Goal: Information Seeking & Learning: Find specific fact

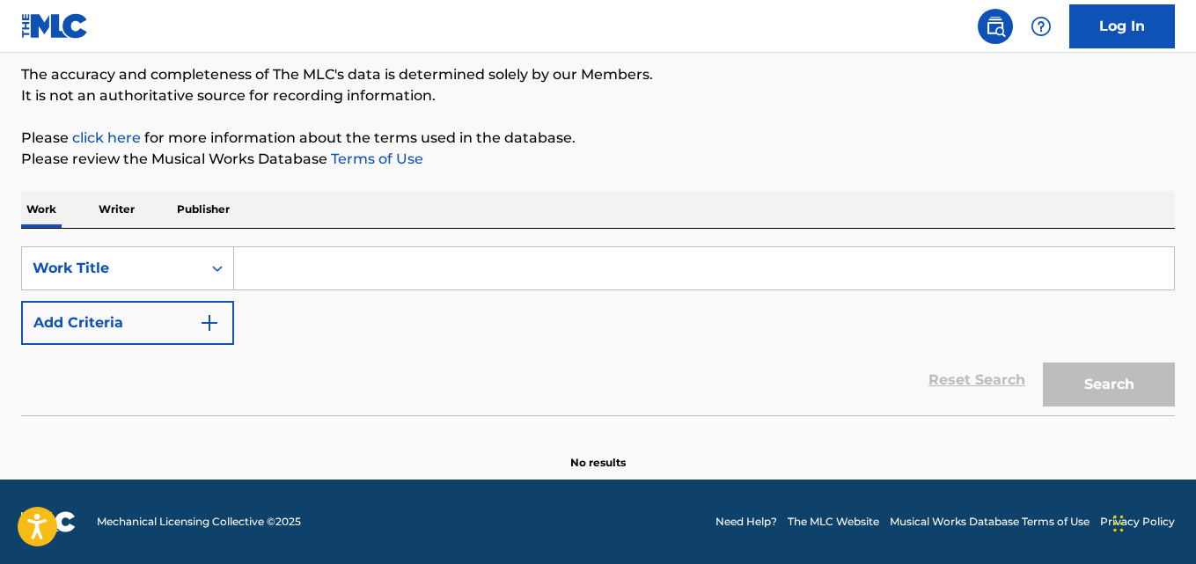
click at [382, 282] on input "Search Form" at bounding box center [704, 268] width 940 height 42
paste input "When Your Down"
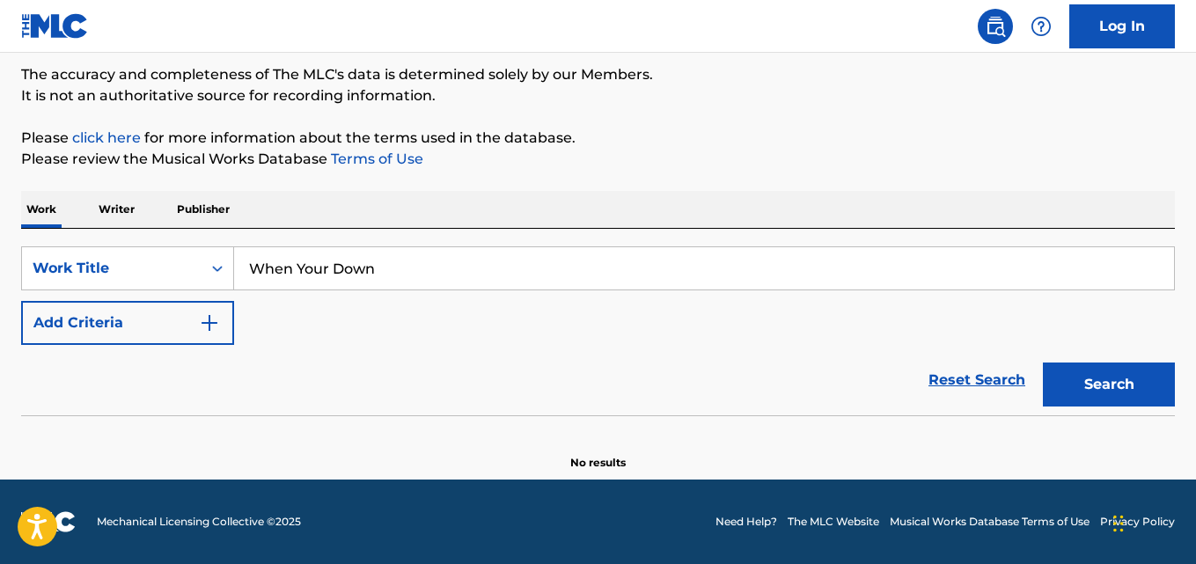
type input "When Your Down"
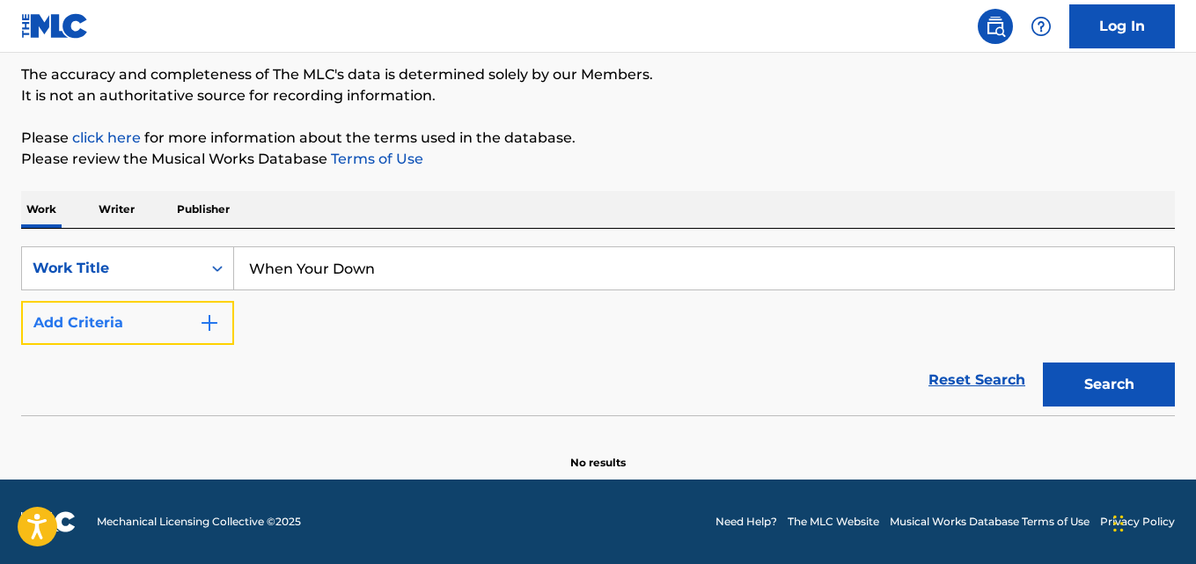
click at [169, 327] on button "Add Criteria" at bounding box center [127, 323] width 213 height 44
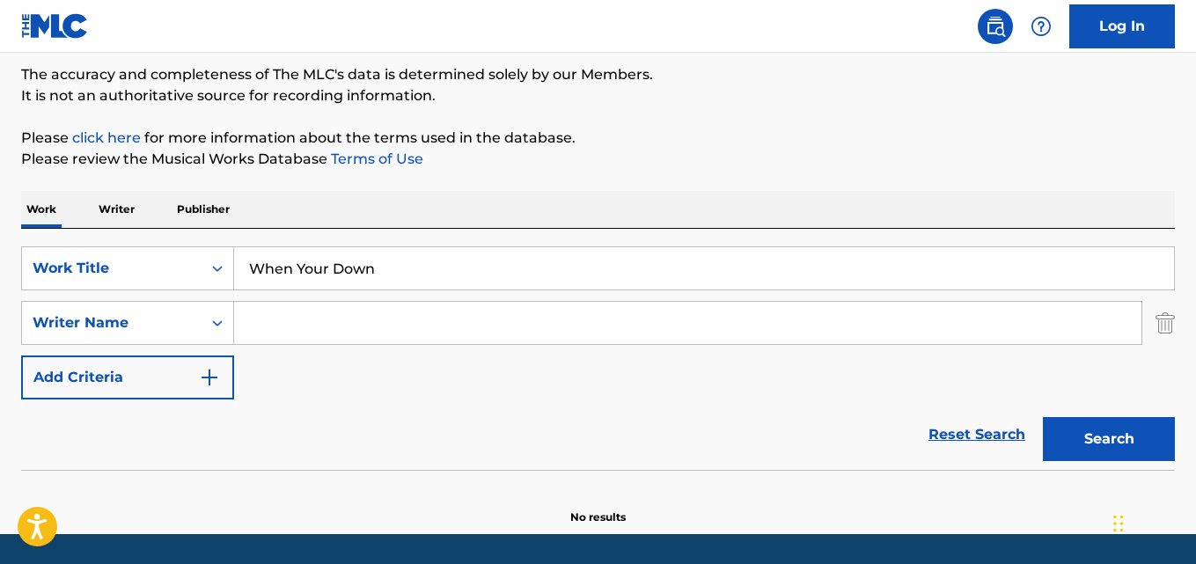
click at [348, 327] on input "Search Form" at bounding box center [687, 323] width 907 height 42
click at [1043, 417] on button "Search" at bounding box center [1109, 439] width 132 height 44
drag, startPoint x: 357, startPoint y: 324, endPoint x: 191, endPoint y: 341, distance: 167.3
click at [191, 341] on div "SearchWithCriteriad3342fd7-9985-4a1f-98fe-1155e49594e5 Writer Name [PERSON_NAME]" at bounding box center [598, 323] width 1154 height 44
paste input "LLSUP AUSTIN"
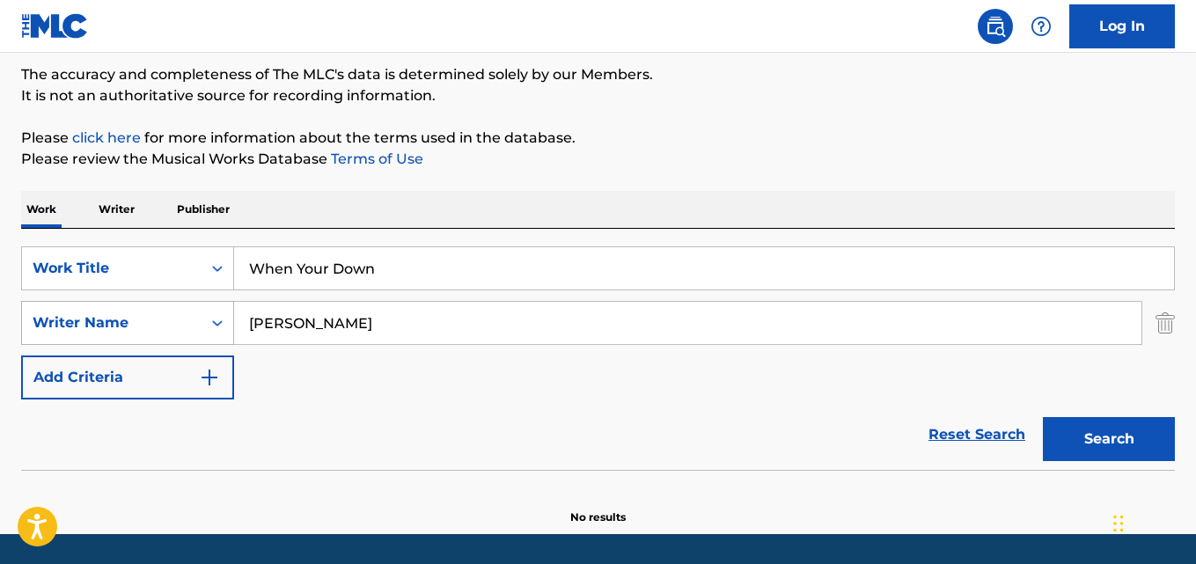
type input "[PERSON_NAME]"
click at [1043, 417] on button "Search" at bounding box center [1109, 439] width 132 height 44
